Goal: Go to known website: Go to known website

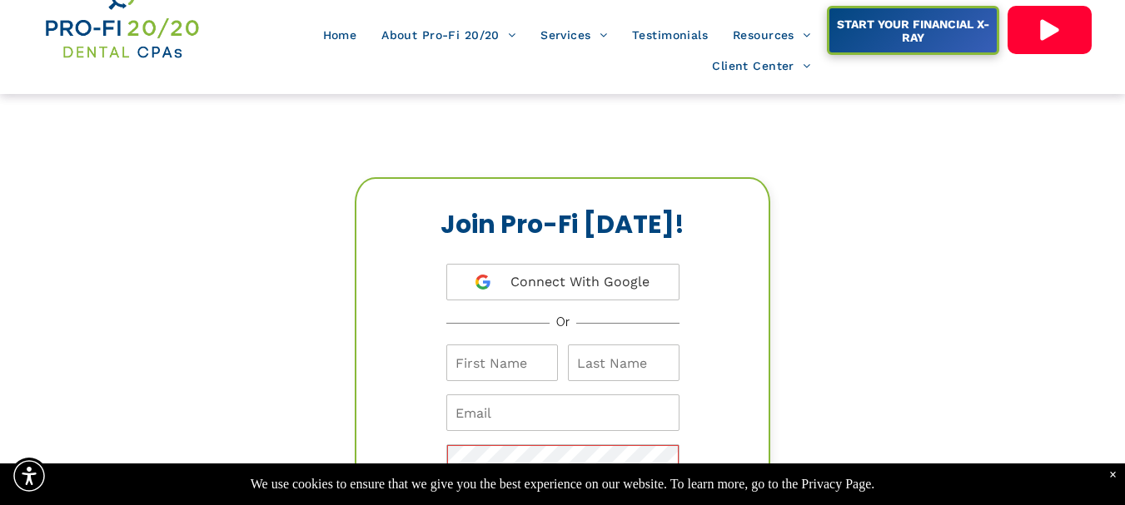
scroll to position [83, 0]
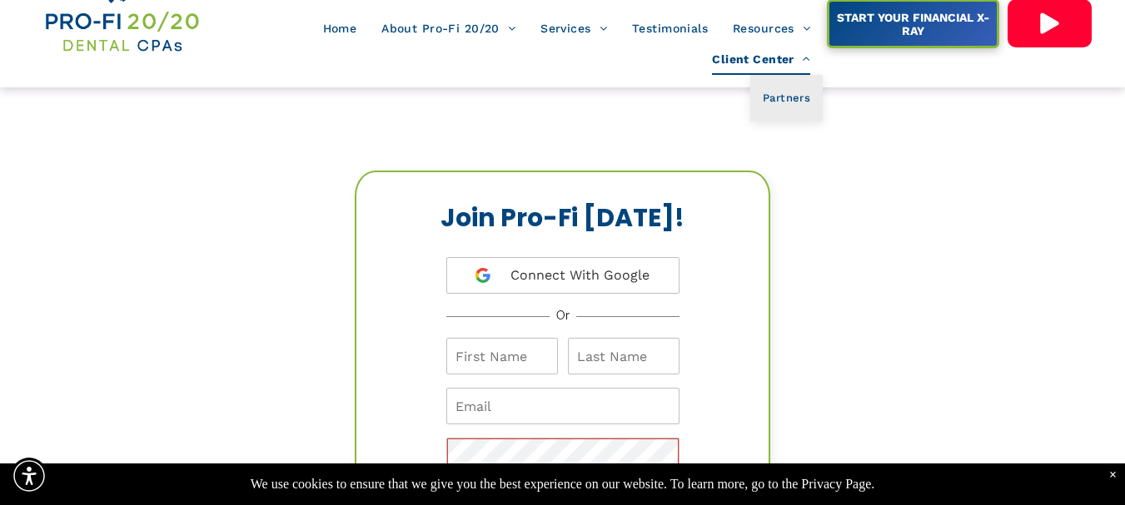
click at [763, 60] on span "Client Center" at bounding box center [761, 60] width 98 height 32
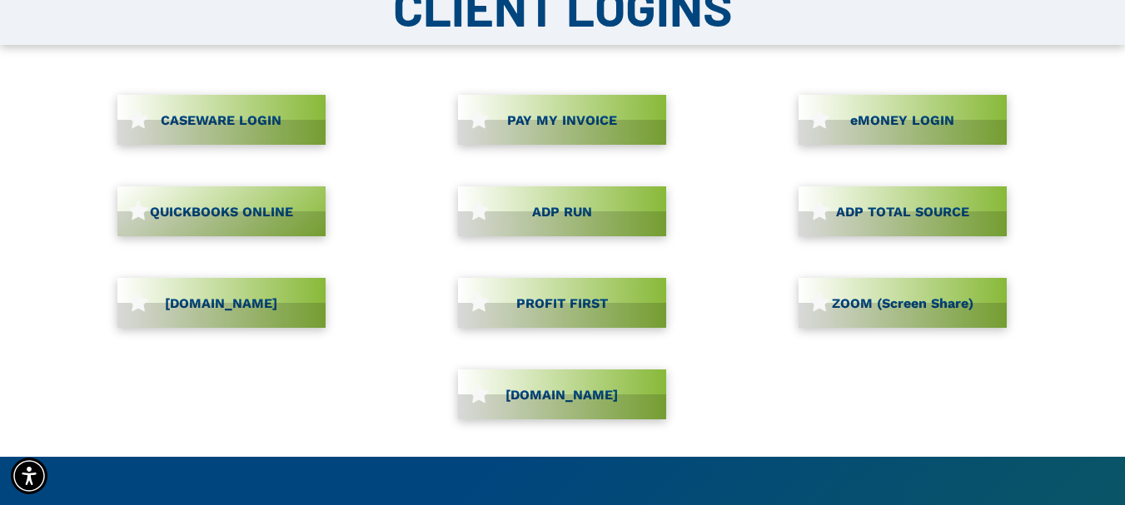
scroll to position [203, 0]
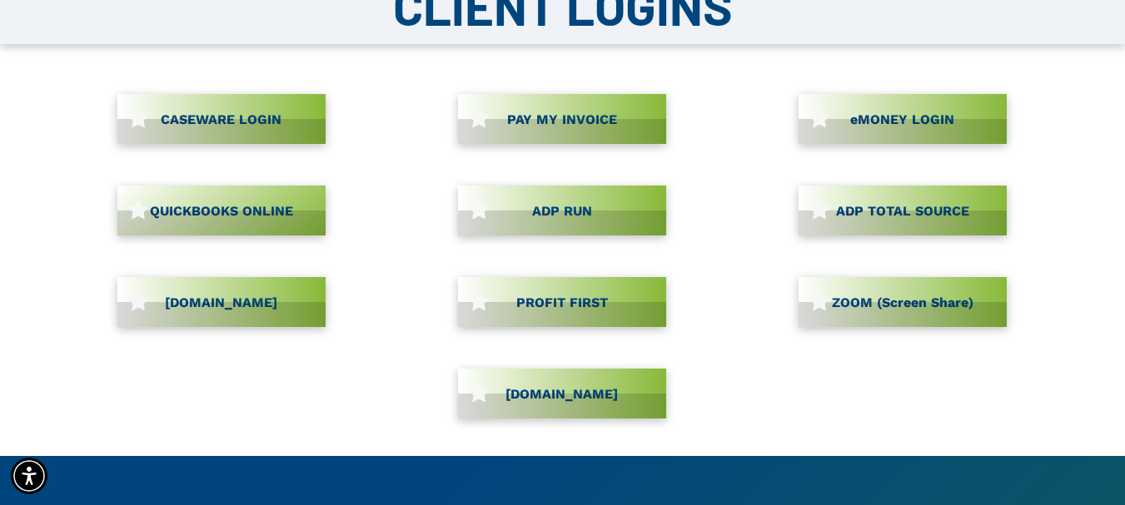
click at [166, 123] on link "CASEWARE LOGIN" at bounding box center [221, 119] width 208 height 50
